Goal: Contribute content: Add original content to the website for others to see

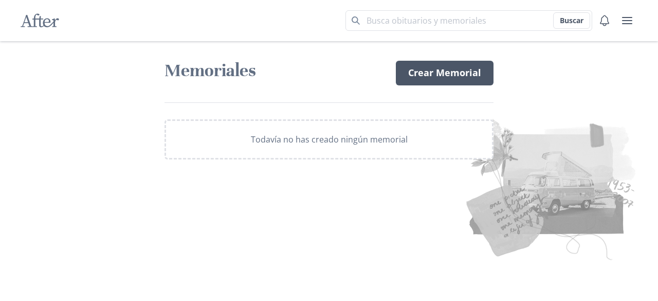
click at [452, 66] on link "Crear Memorial" at bounding box center [445, 73] width 98 height 25
